Goal: Information Seeking & Learning: Learn about a topic

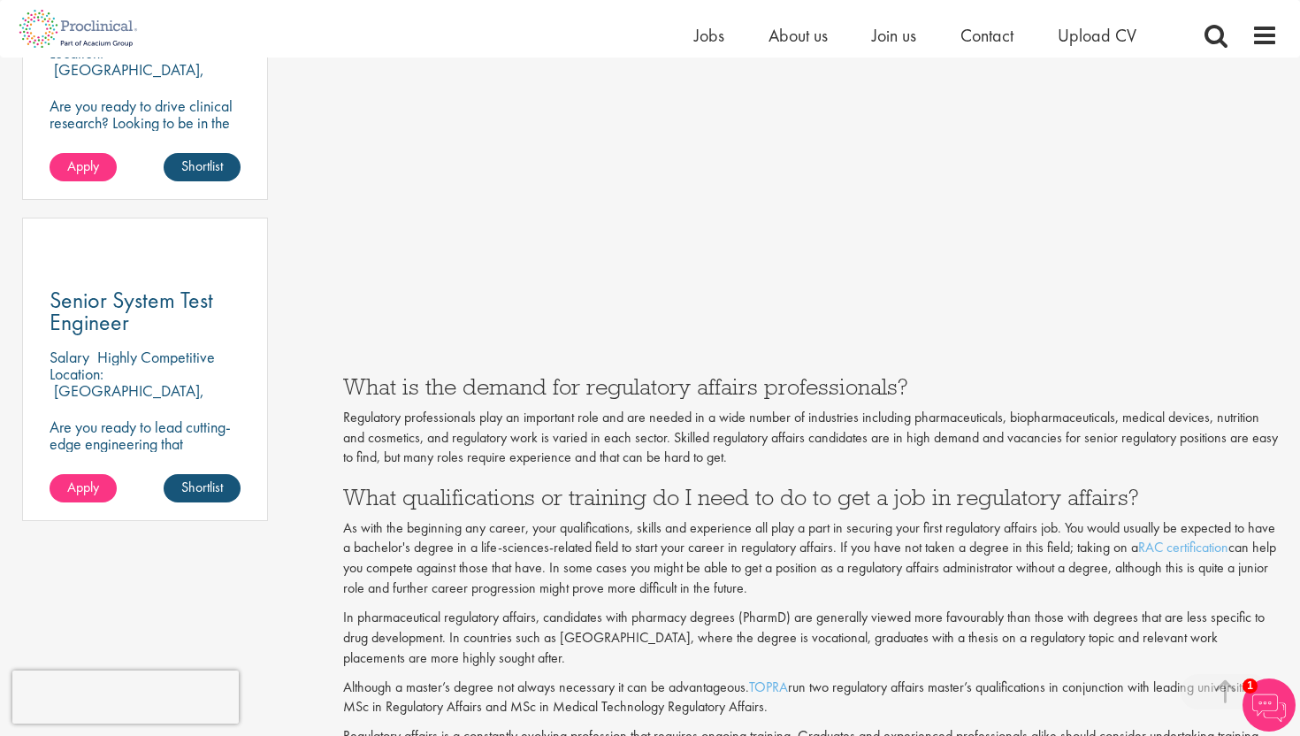
scroll to position [1166, 0]
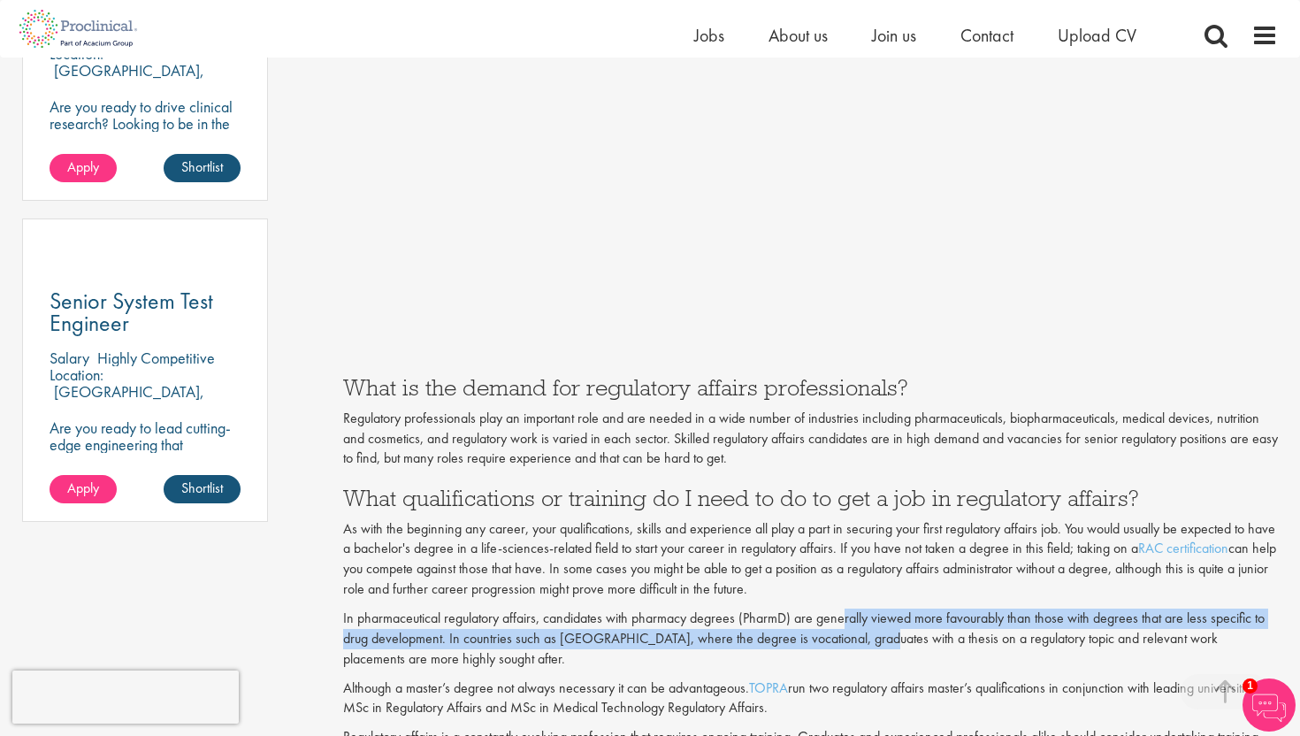
drag, startPoint x: 846, startPoint y: 625, endPoint x: 860, endPoint y: 631, distance: 15.1
click at [860, 631] on p "In pharmaceutical regulatory affairs, candidates with pharmacy degrees (PharmD)…" at bounding box center [811, 639] width 936 height 61
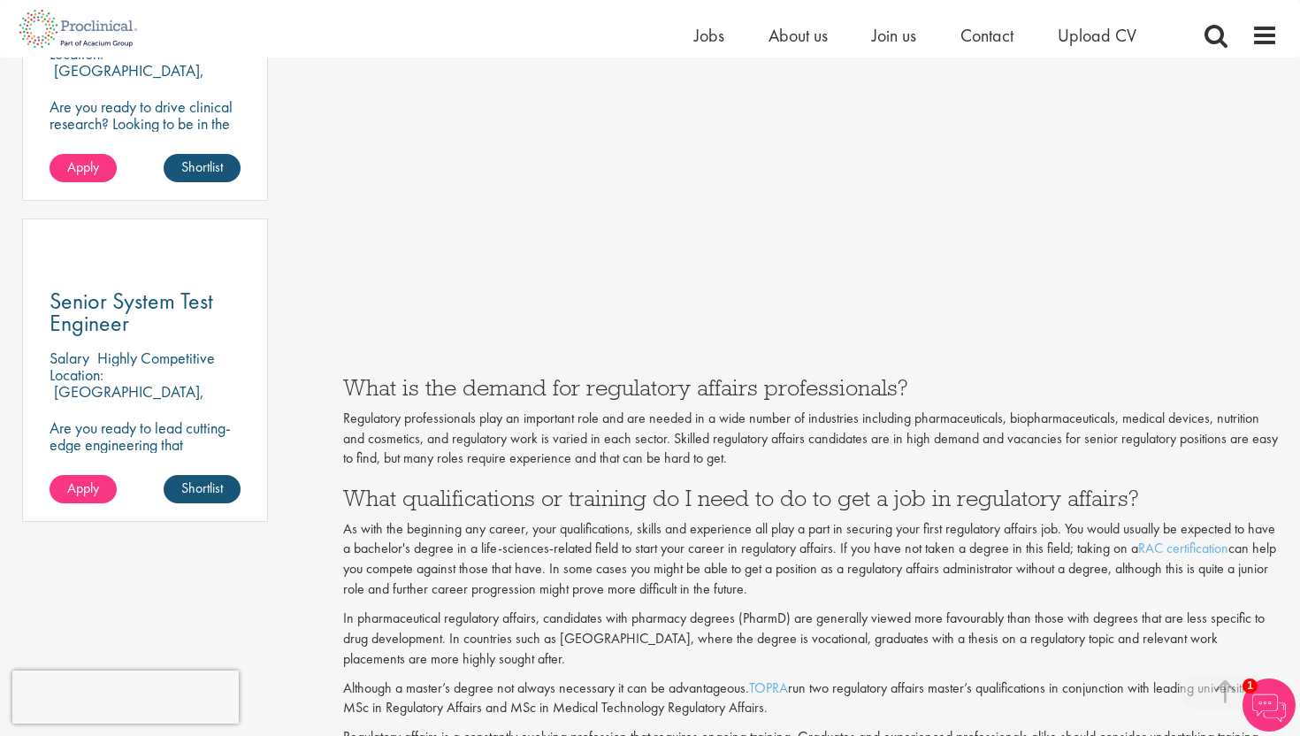
click at [882, 650] on p "In pharmaceutical regulatory affairs, candidates with pharmacy degrees (PharmD)…" at bounding box center [811, 639] width 936 height 61
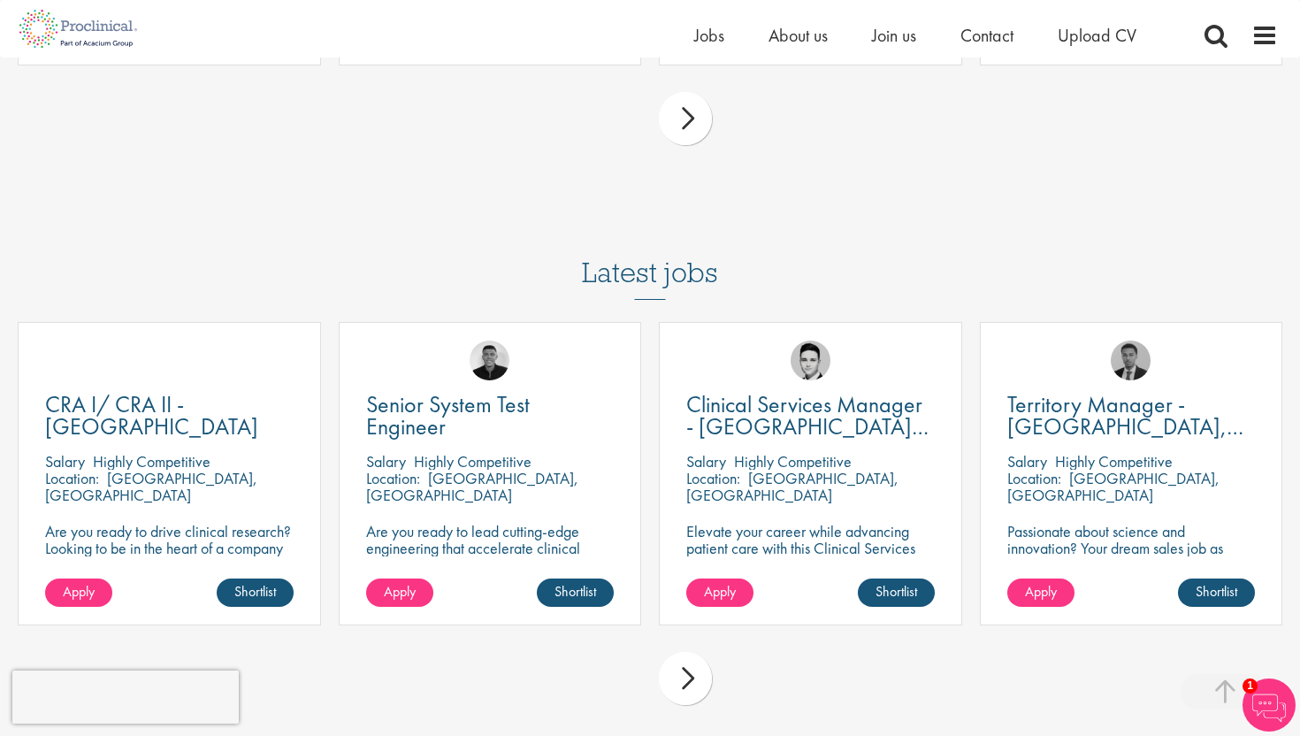
scroll to position [4623, 0]
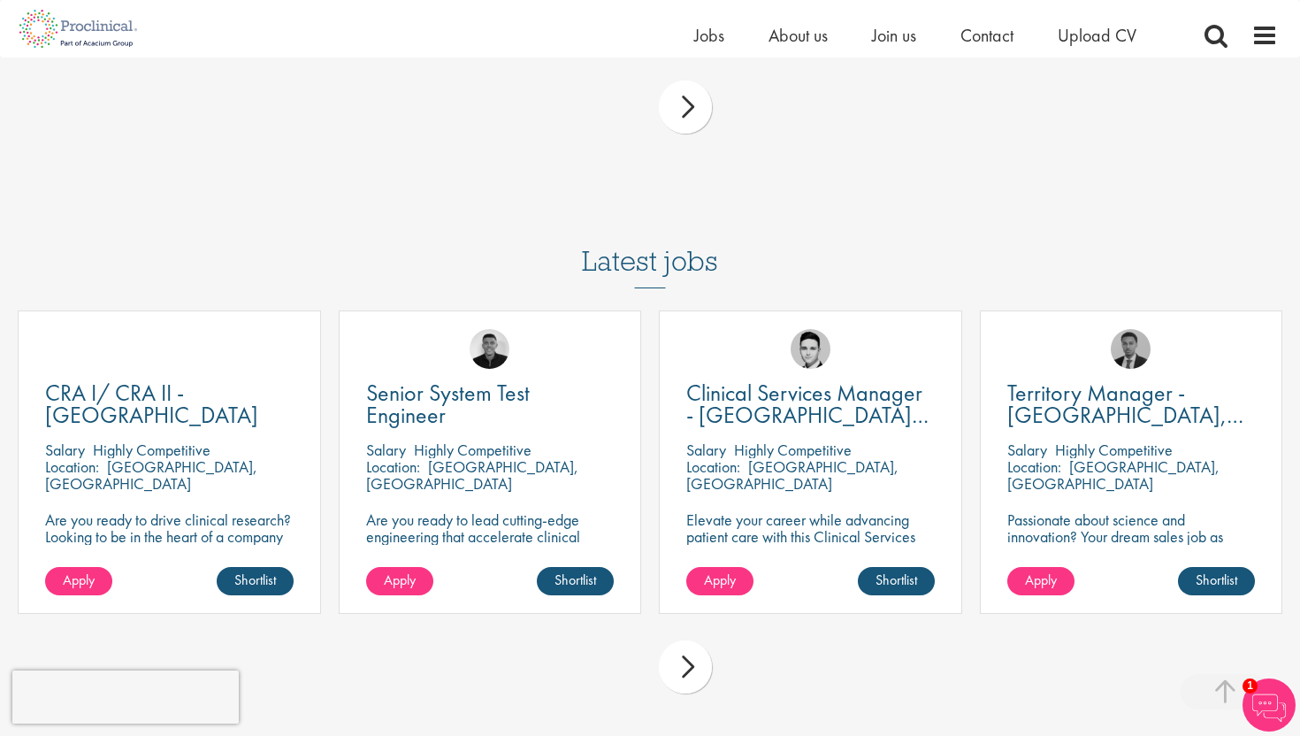
click at [683, 664] on div "next" at bounding box center [685, 666] width 53 height 53
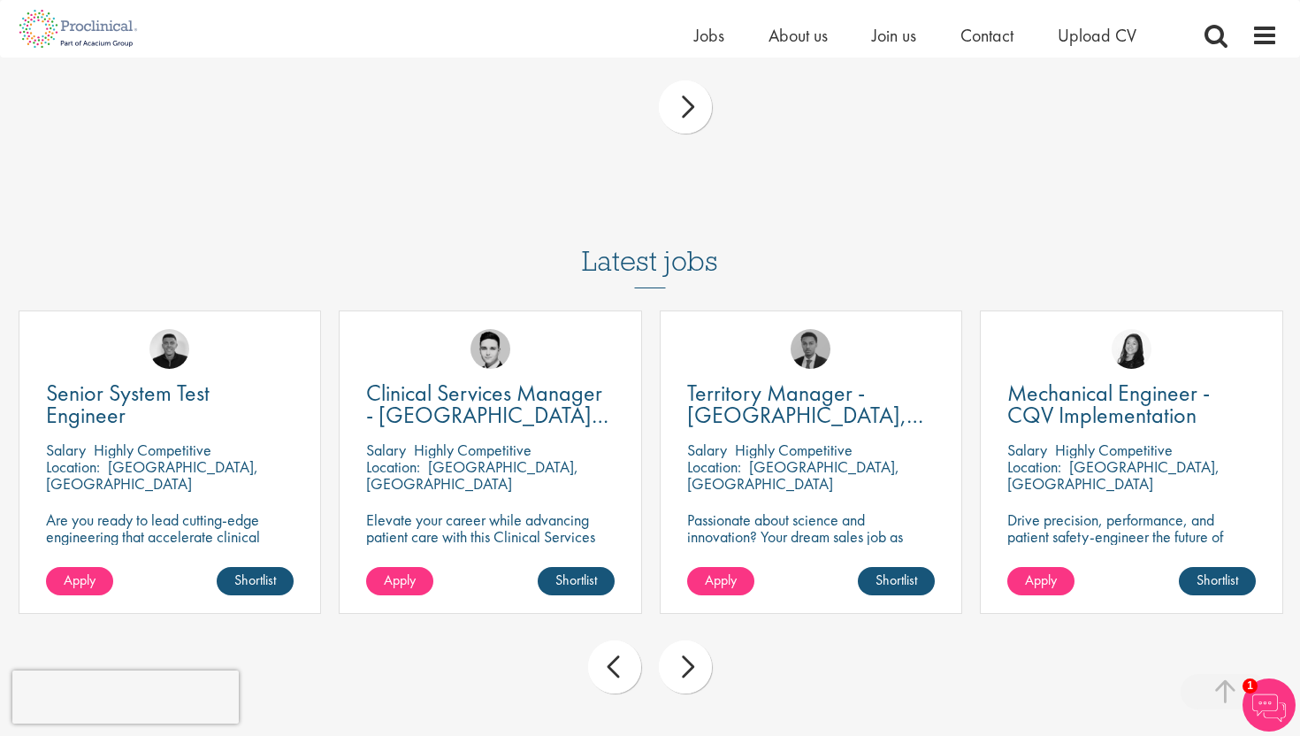
click at [683, 664] on div "next" at bounding box center [685, 666] width 53 height 53
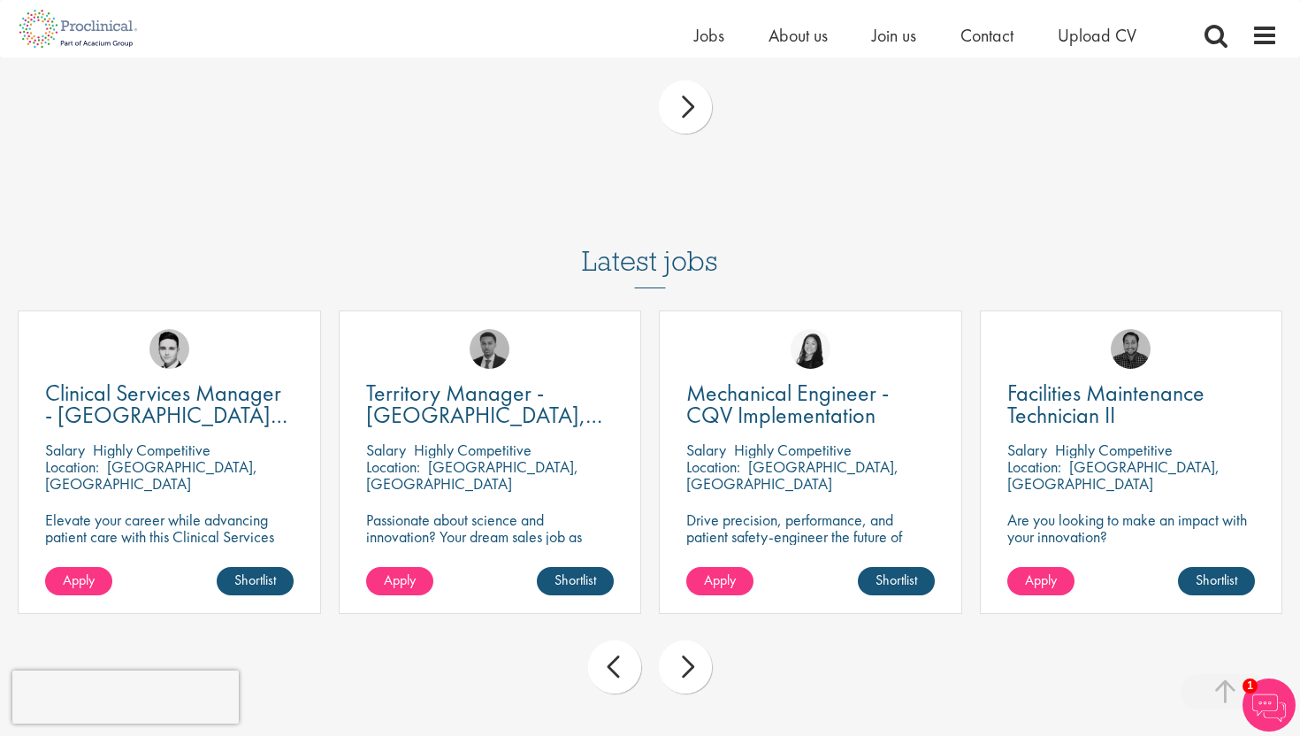
click at [683, 664] on div "next" at bounding box center [685, 666] width 53 height 53
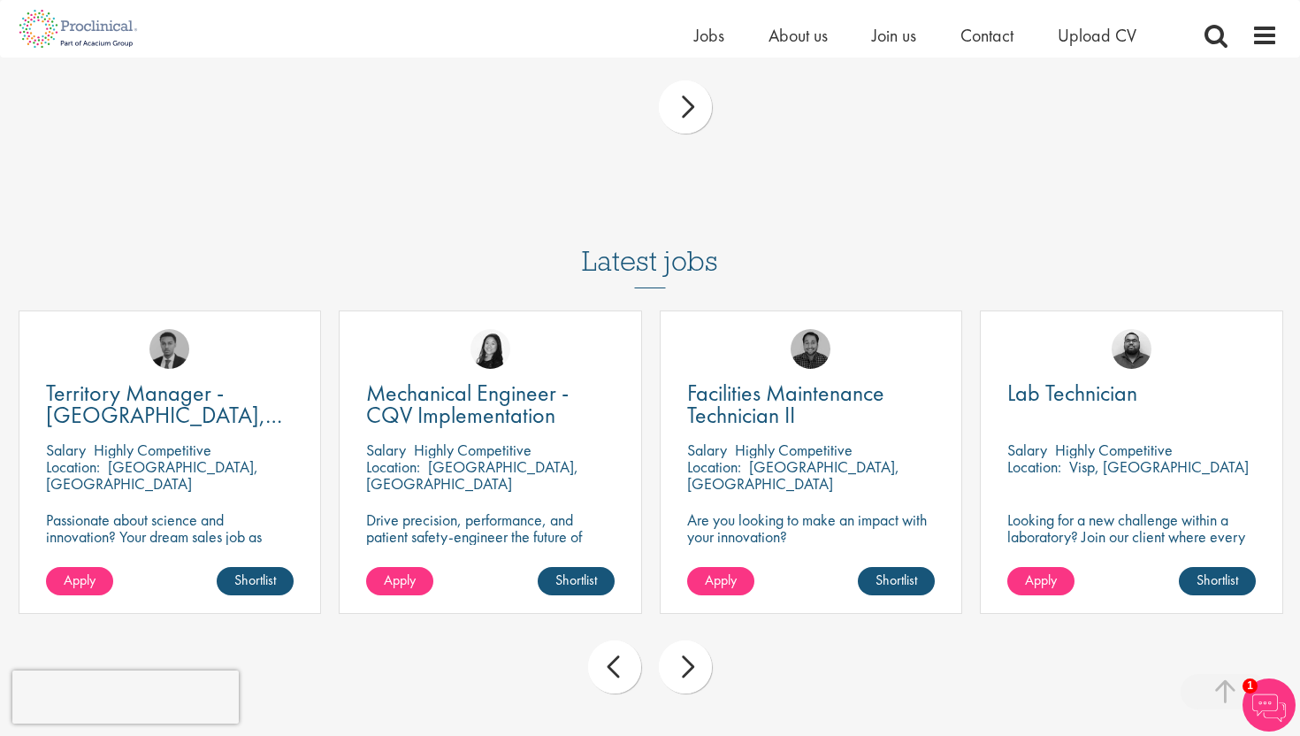
click at [683, 664] on div "next" at bounding box center [685, 666] width 53 height 53
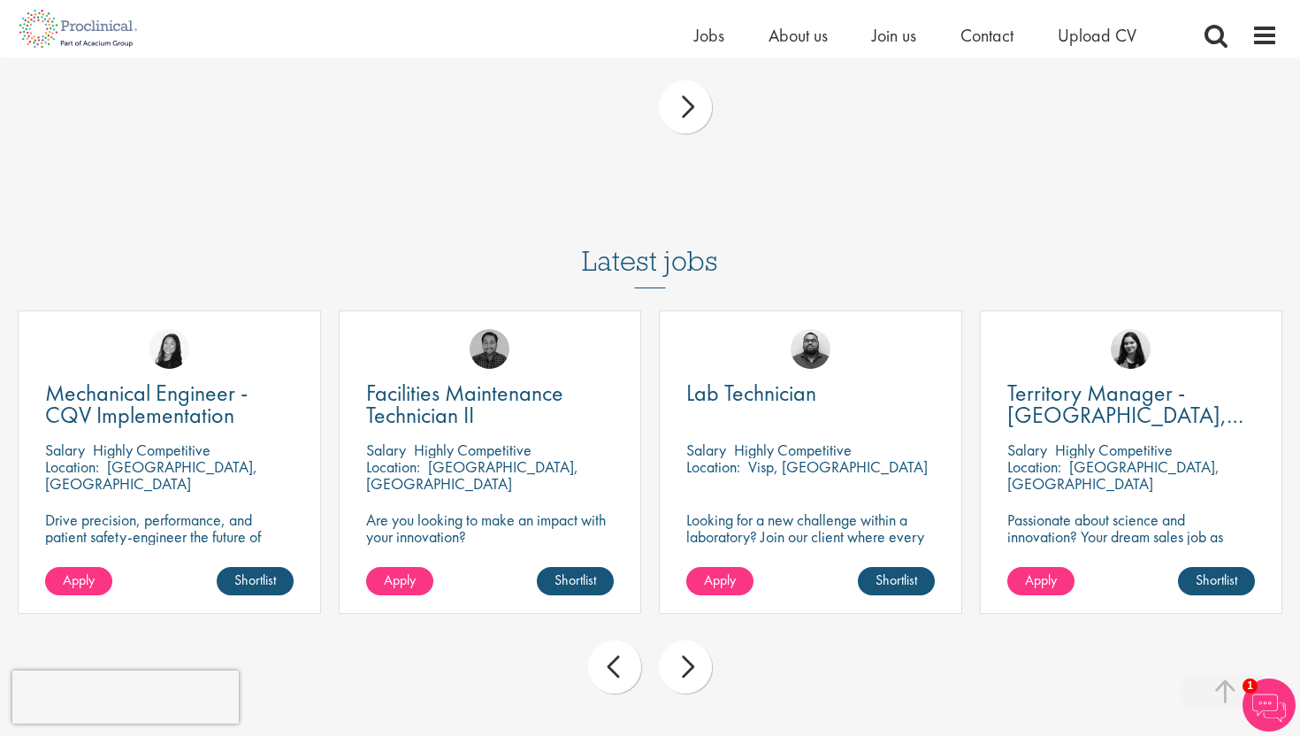
click at [683, 664] on div "next" at bounding box center [685, 666] width 53 height 53
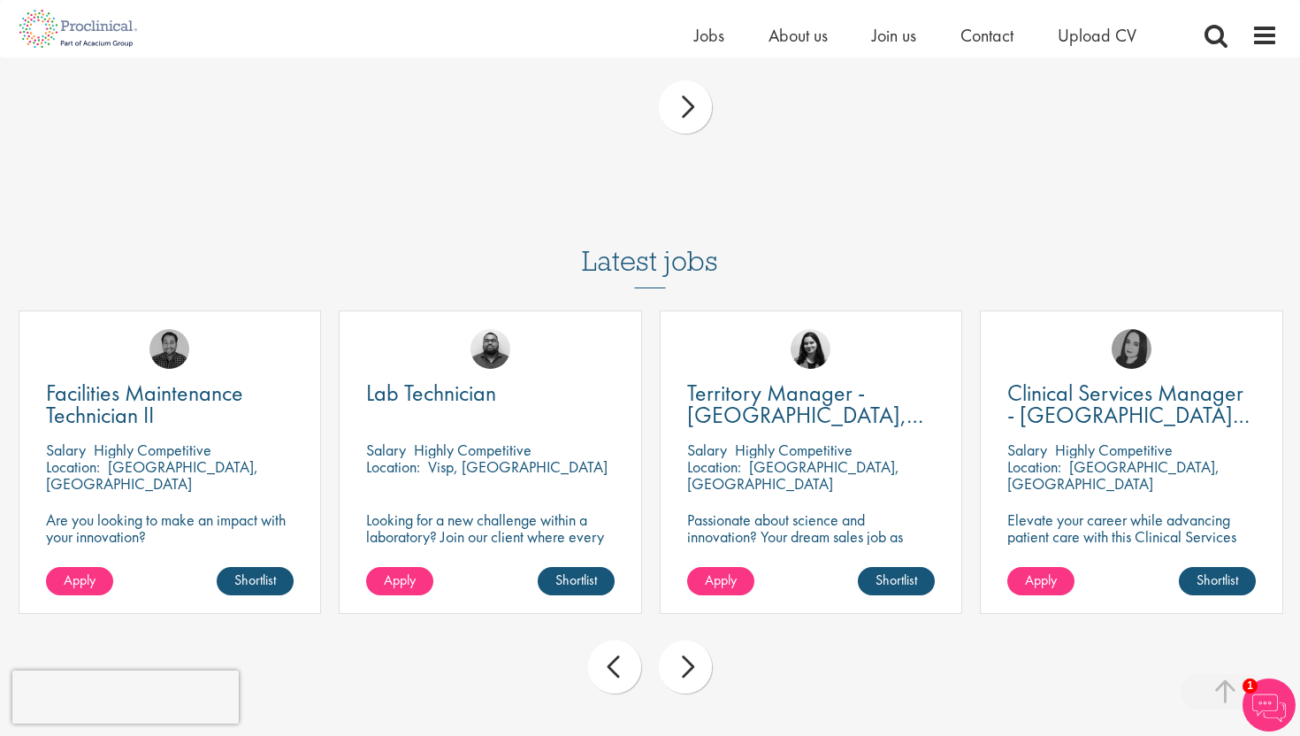
click at [683, 664] on div "next" at bounding box center [685, 666] width 53 height 53
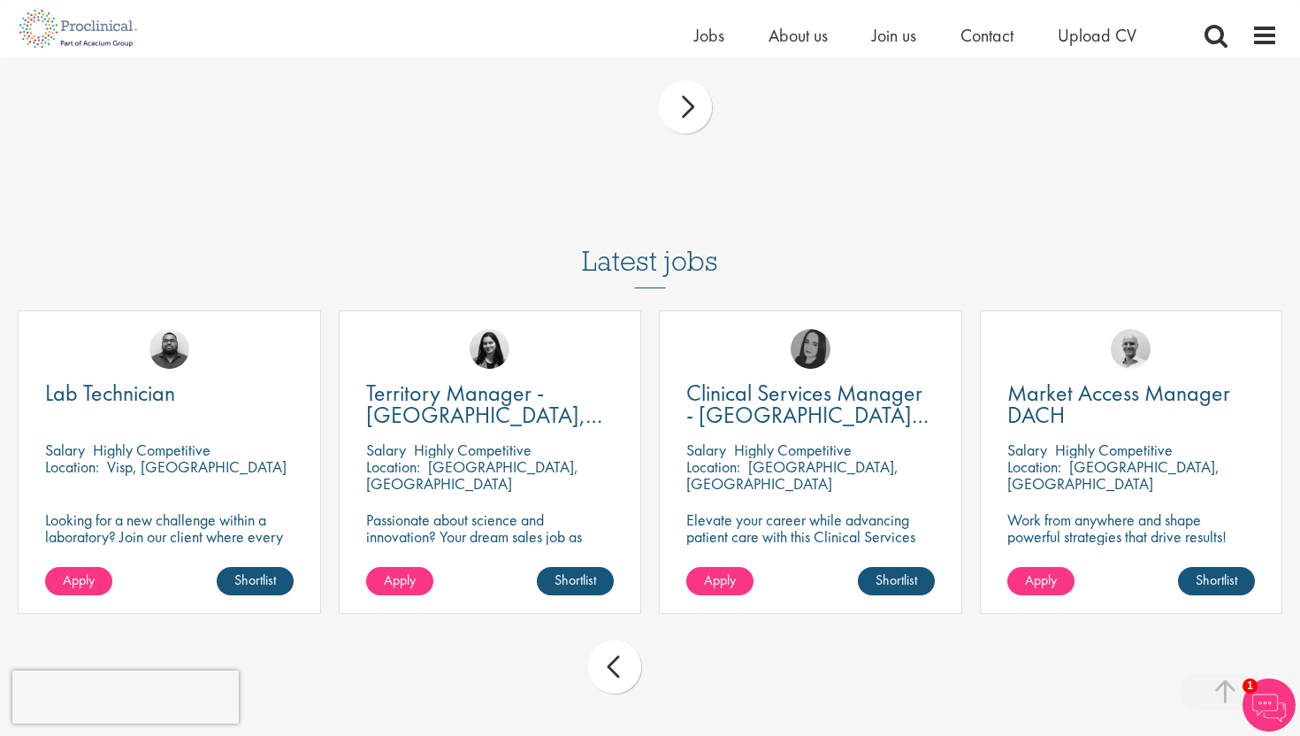
click at [683, 664] on div "prev next" at bounding box center [650, 670] width 1283 height 77
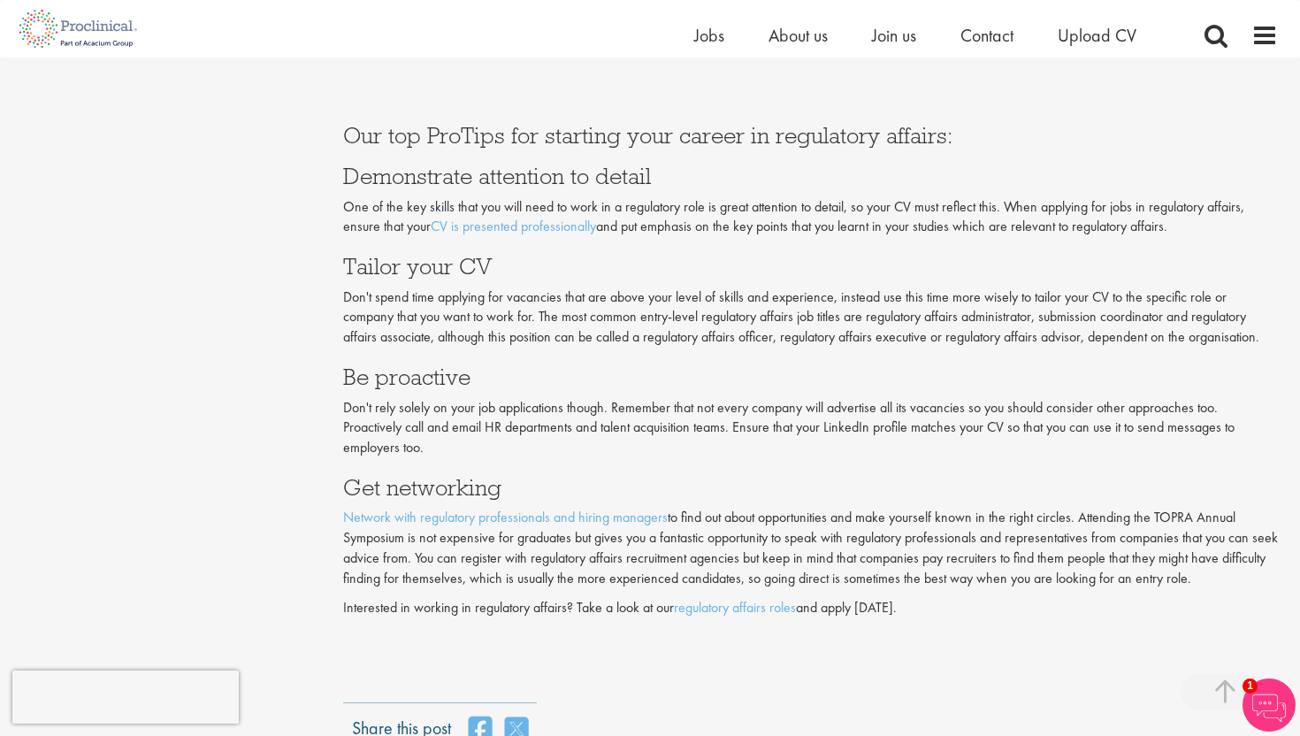
scroll to position [3501, 0]
